Goal: Information Seeking & Learning: Learn about a topic

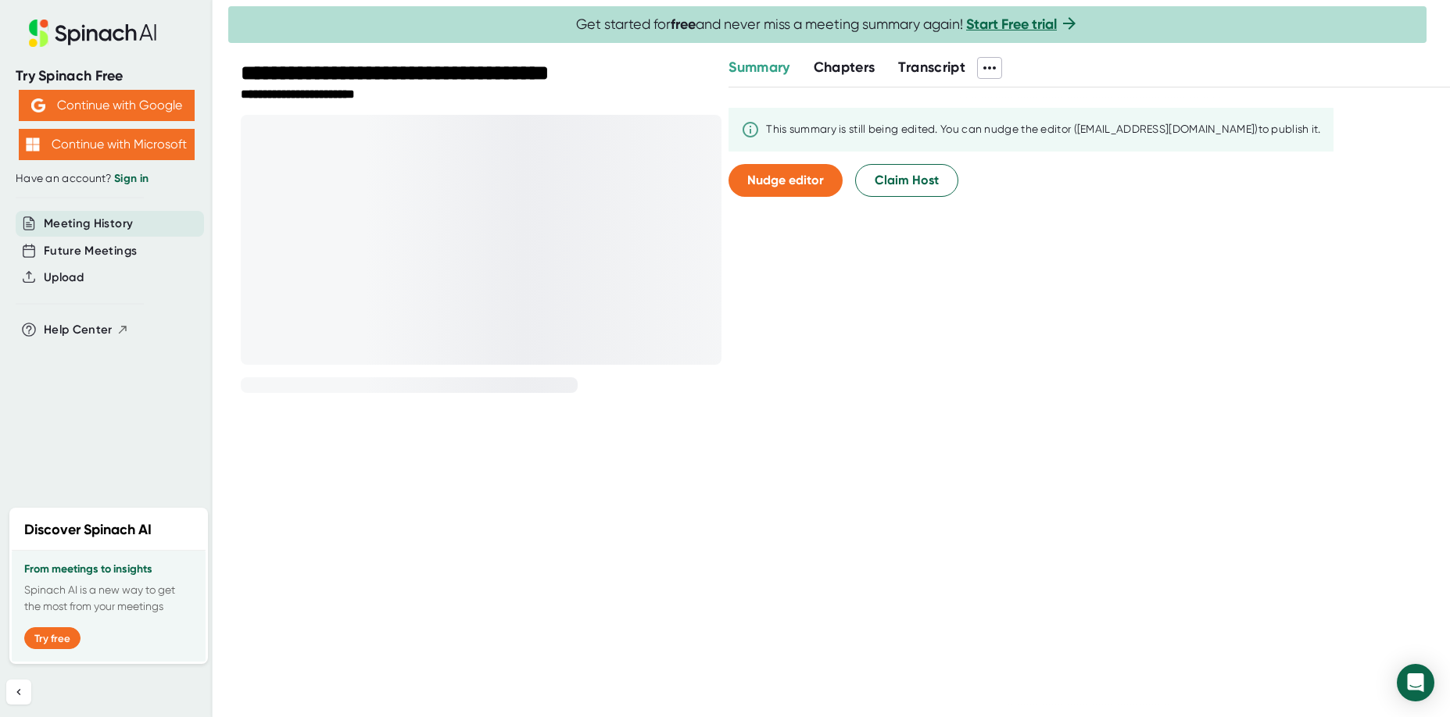
click at [1139, 368] on div "This summary is still being edited. You can nudge the editor ([EMAIL_ADDRESS][D…" at bounding box center [1088, 402] width 721 height 628
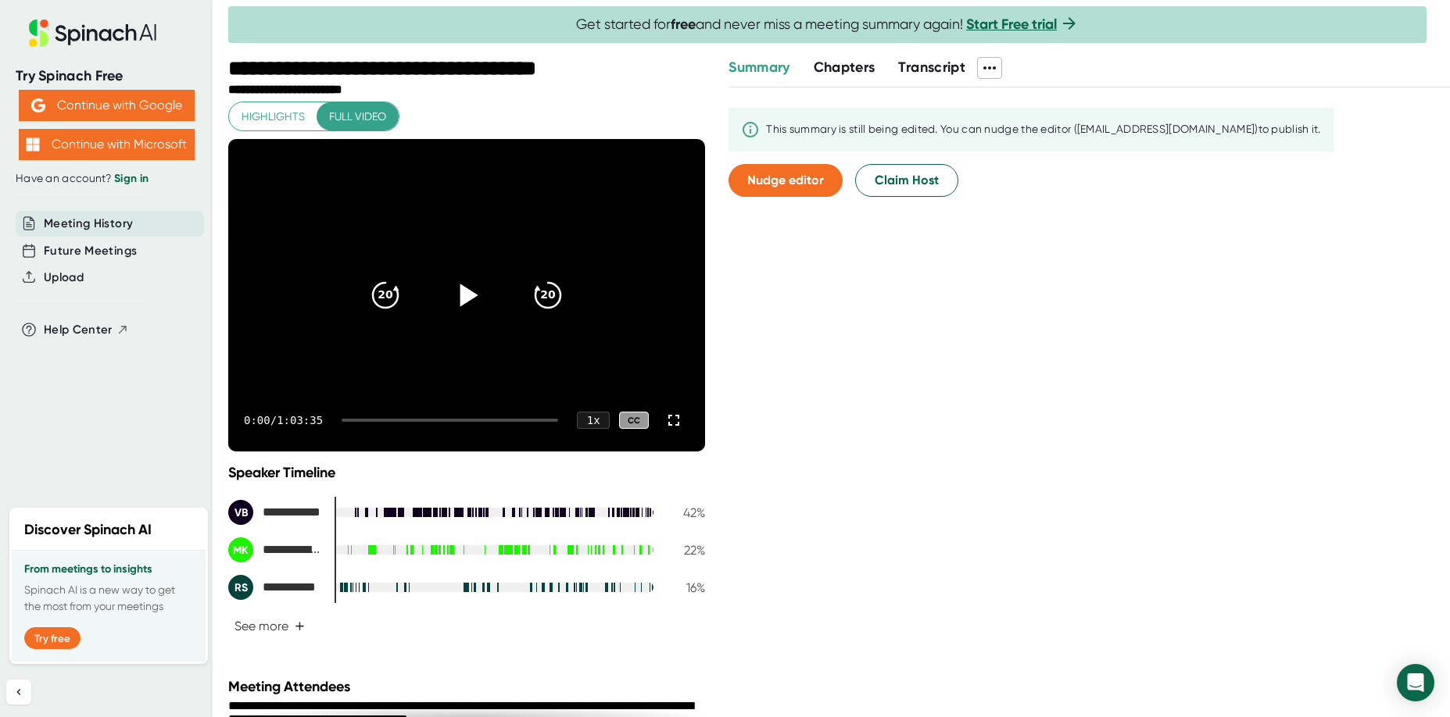
click at [460, 296] on icon at bounding box center [469, 295] width 18 height 23
drag, startPoint x: 336, startPoint y: 507, endPoint x: 437, endPoint y: 510, distance: 100.9
click at [437, 510] on div at bounding box center [493, 512] width 319 height 9
drag, startPoint x: 399, startPoint y: 492, endPoint x: 454, endPoint y: 492, distance: 55.5
click at [456, 493] on div "**********" at bounding box center [466, 552] width 477 height 176
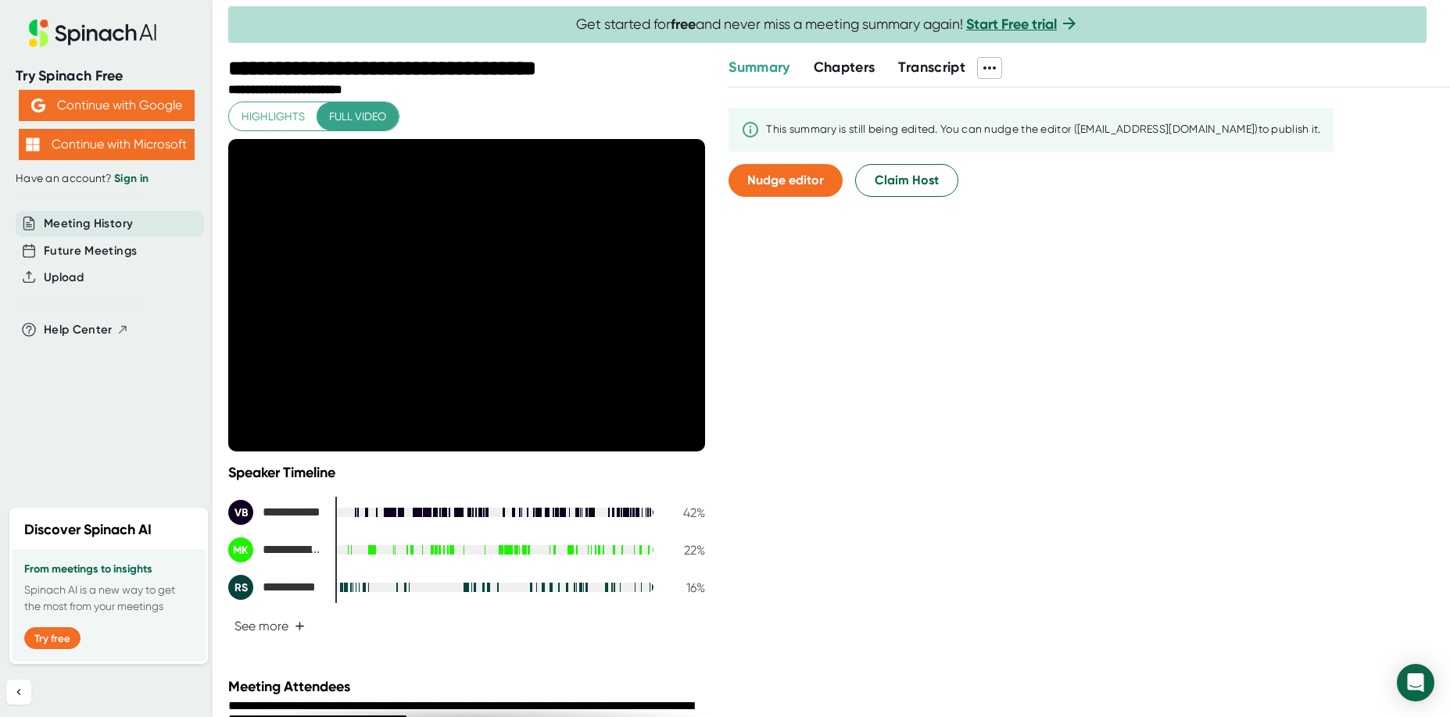
drag, startPoint x: 338, startPoint y: 503, endPoint x: 419, endPoint y: 504, distance: 81.3
click at [419, 504] on div "**********" at bounding box center [466, 512] width 477 height 25
click at [381, 421] on div at bounding box center [450, 420] width 216 height 3
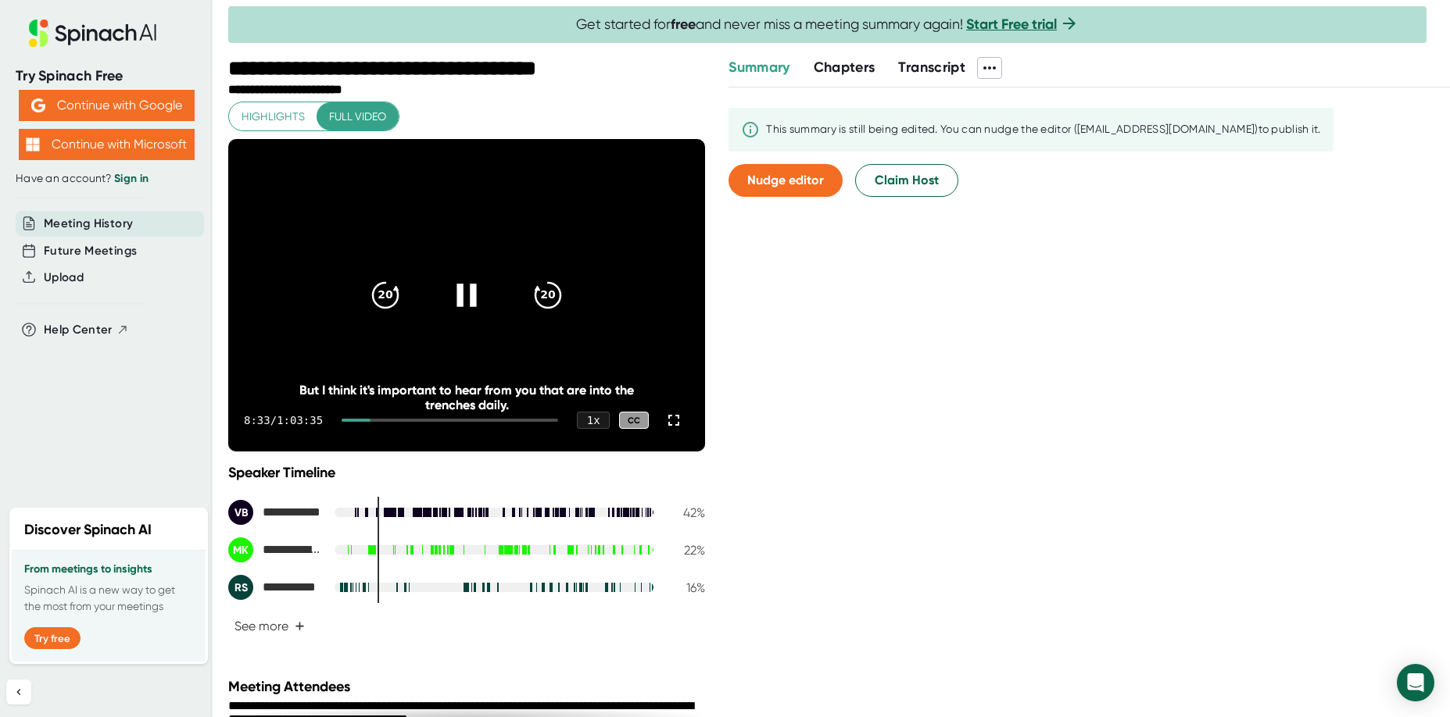
drag, startPoint x: 372, startPoint y: 423, endPoint x: 408, endPoint y: 420, distance: 36.0
click at [408, 420] on div "8:33 / 1:03:35 1 x CC" at bounding box center [466, 420] width 477 height 63
click at [456, 303] on icon at bounding box center [466, 295] width 20 height 23
